Goal: Book appointment/travel/reservation

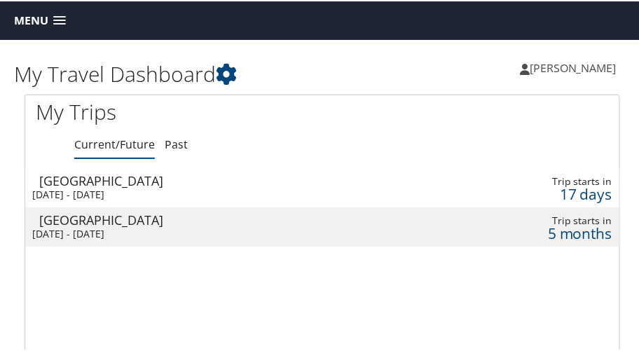
click at [57, 20] on span at bounding box center [59, 20] width 13 height 10
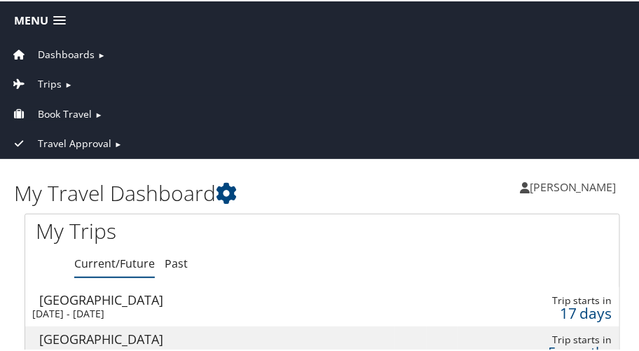
click at [61, 107] on span "Book Travel" at bounding box center [65, 112] width 54 height 15
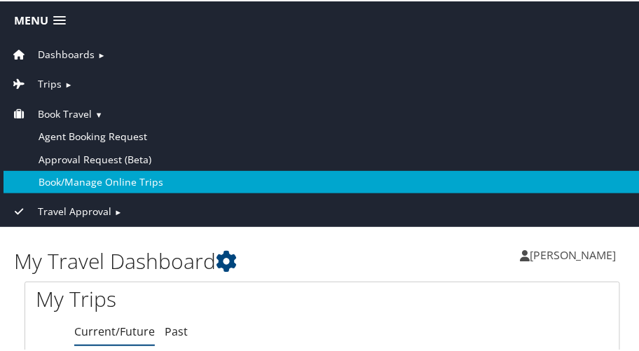
click at [57, 176] on link "Book/Manage Online Trips" at bounding box center [323, 181] width 638 height 22
